Goal: Task Accomplishment & Management: Use online tool/utility

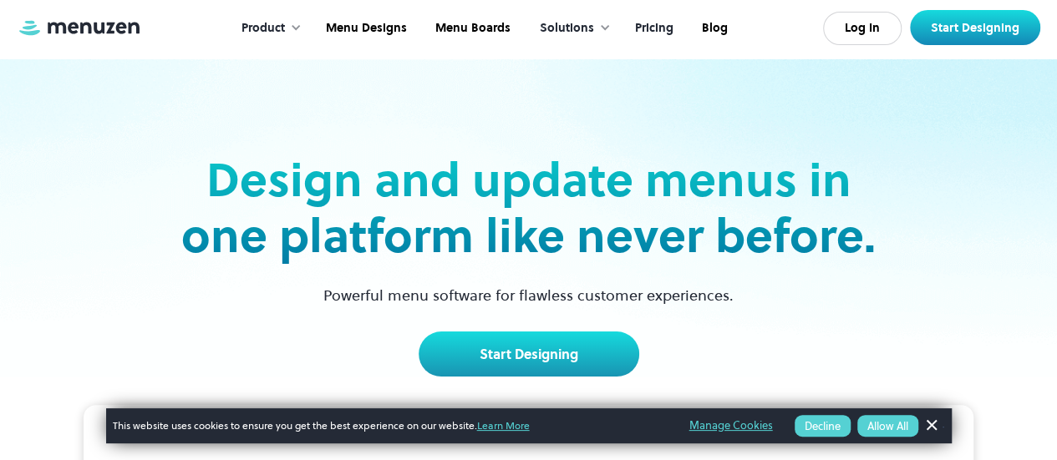
click at [663, 27] on link "Pricing" at bounding box center [652, 29] width 67 height 52
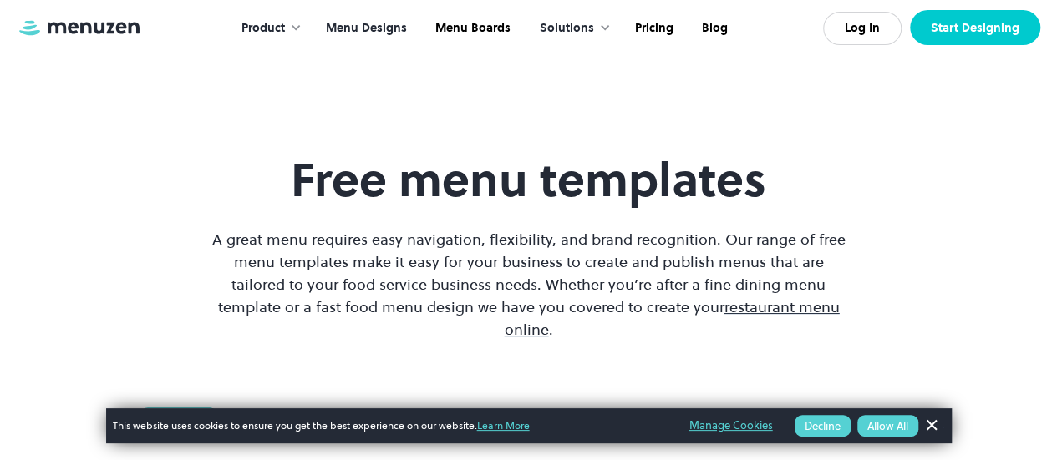
click at [972, 19] on link "Start Designing" at bounding box center [975, 27] width 130 height 35
click at [925, 425] on link "Dismiss Banner" at bounding box center [930, 426] width 25 height 25
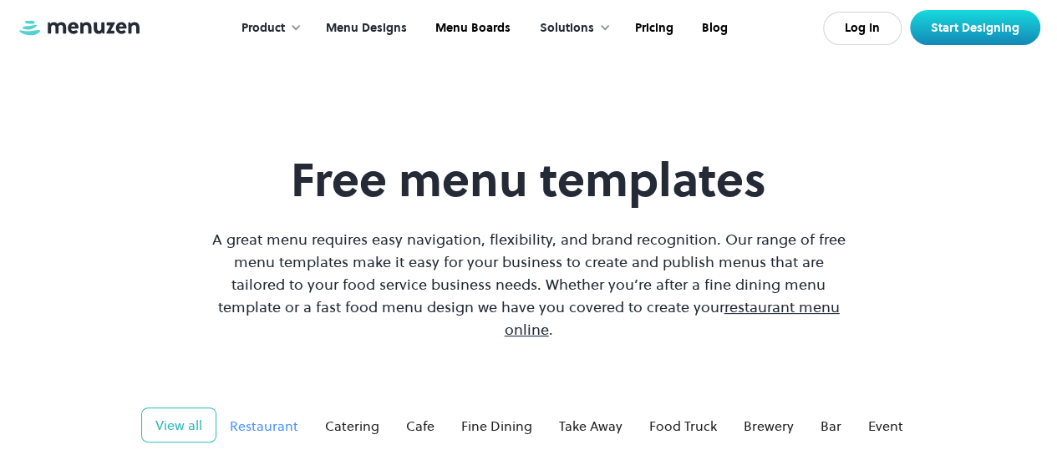
click at [270, 416] on div "Restaurant" at bounding box center [264, 426] width 69 height 20
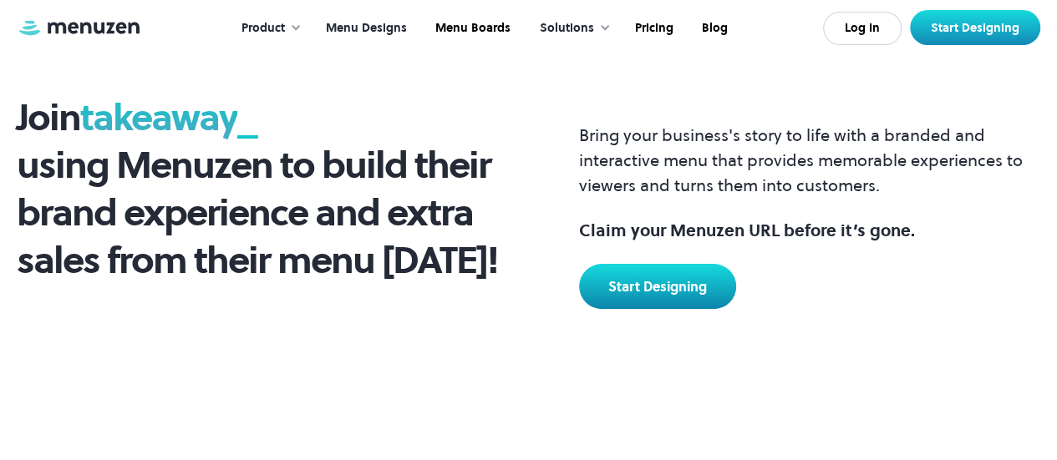
scroll to position [6387, 0]
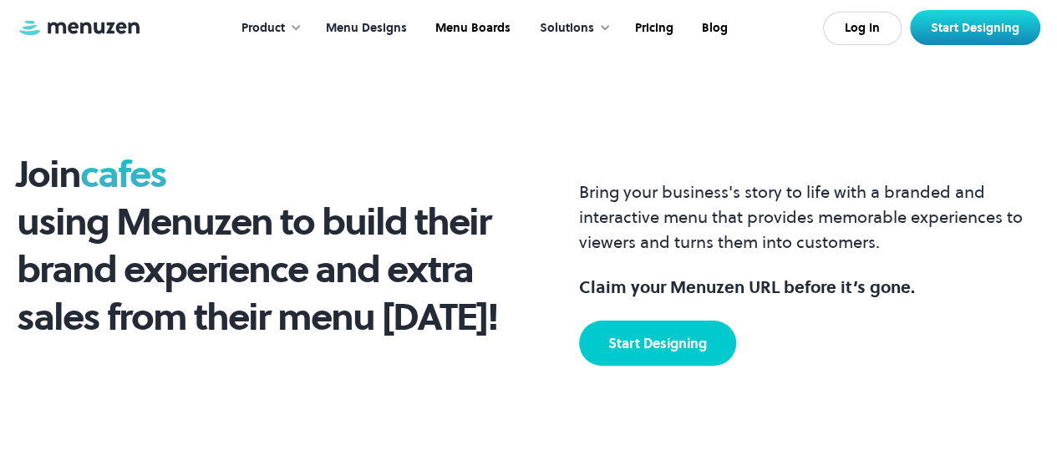
click at [689, 321] on link "Start Designing" at bounding box center [657, 343] width 157 height 45
